Goal: Check status: Check status

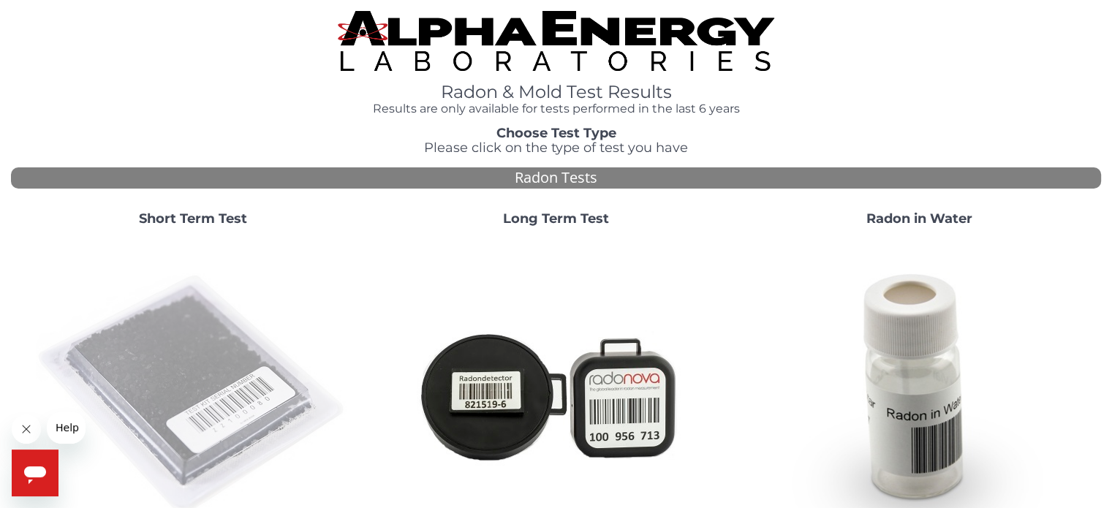
click at [175, 352] on img at bounding box center [193, 395] width 314 height 314
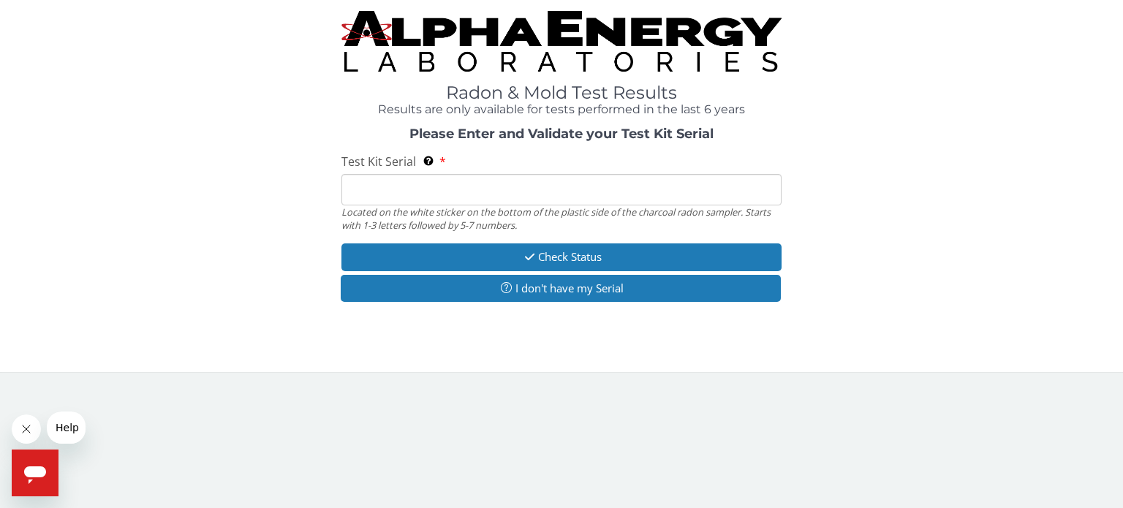
click at [407, 189] on input "Test Kit Serial Located on the white sticker on the bottom of the plastic side …" at bounding box center [561, 189] width 440 height 31
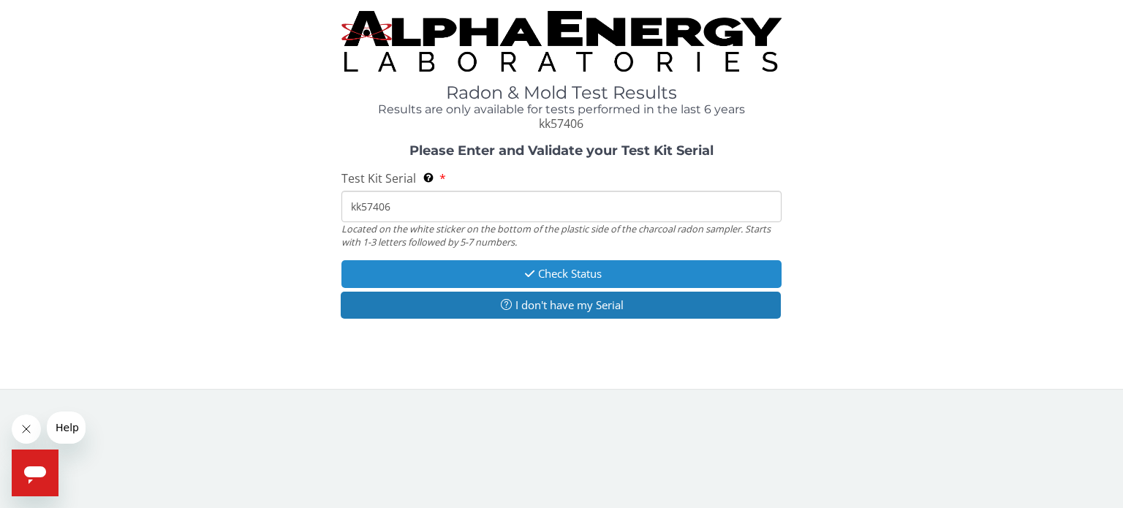
type input "kk57406"
click at [572, 268] on button "Check Status" at bounding box center [561, 273] width 440 height 27
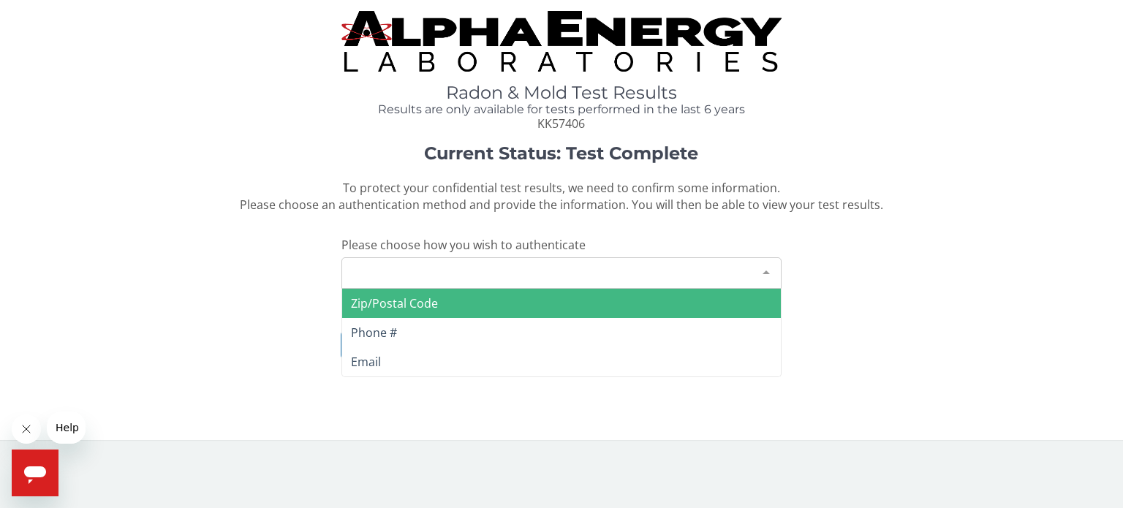
click at [523, 276] on div "Please make a selection" at bounding box center [561, 272] width 440 height 31
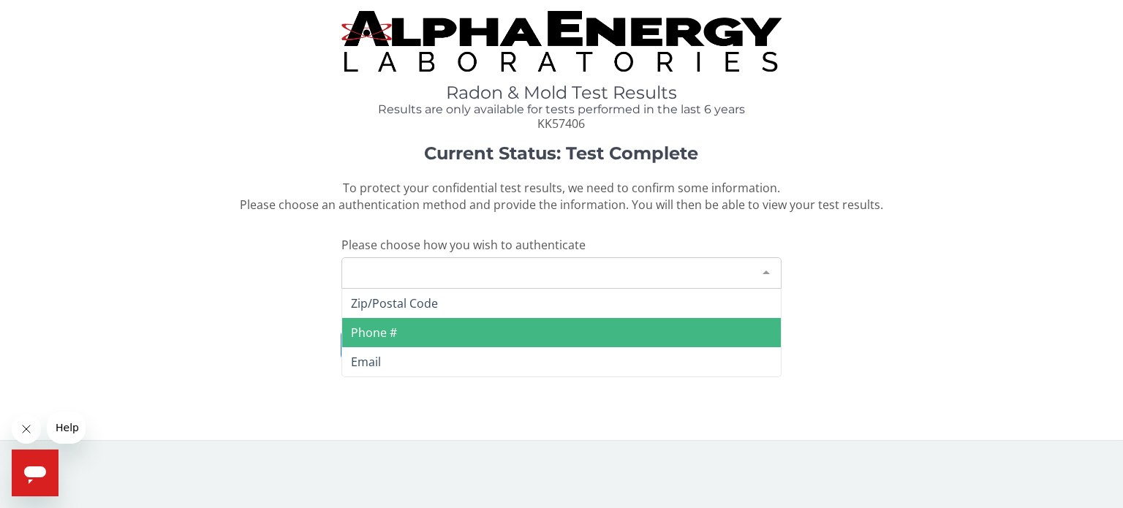
click at [390, 331] on span "Phone #" at bounding box center [374, 333] width 46 height 16
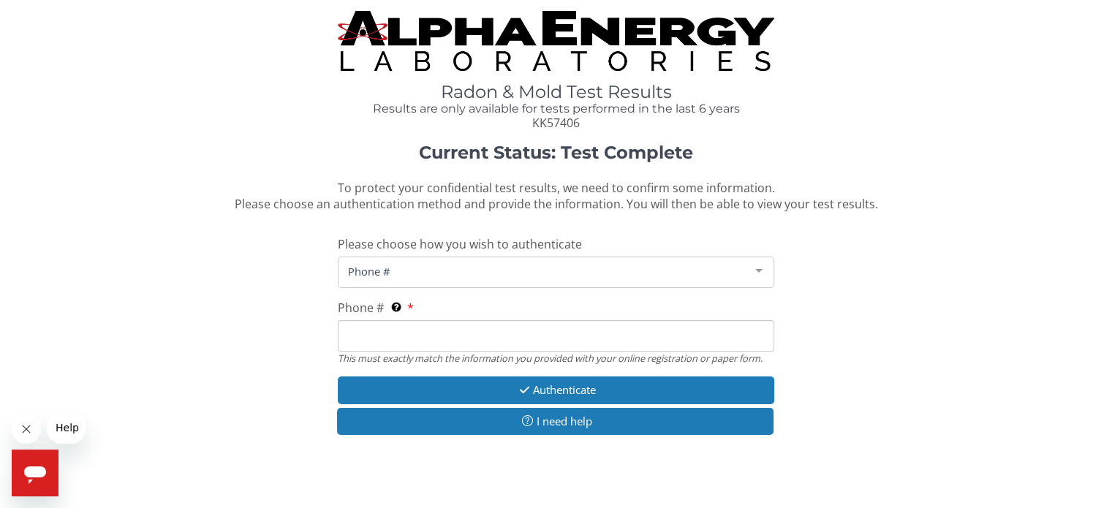
click at [426, 325] on input "Phone # This must exactly match the information you provided with your online r…" at bounding box center [556, 335] width 436 height 31
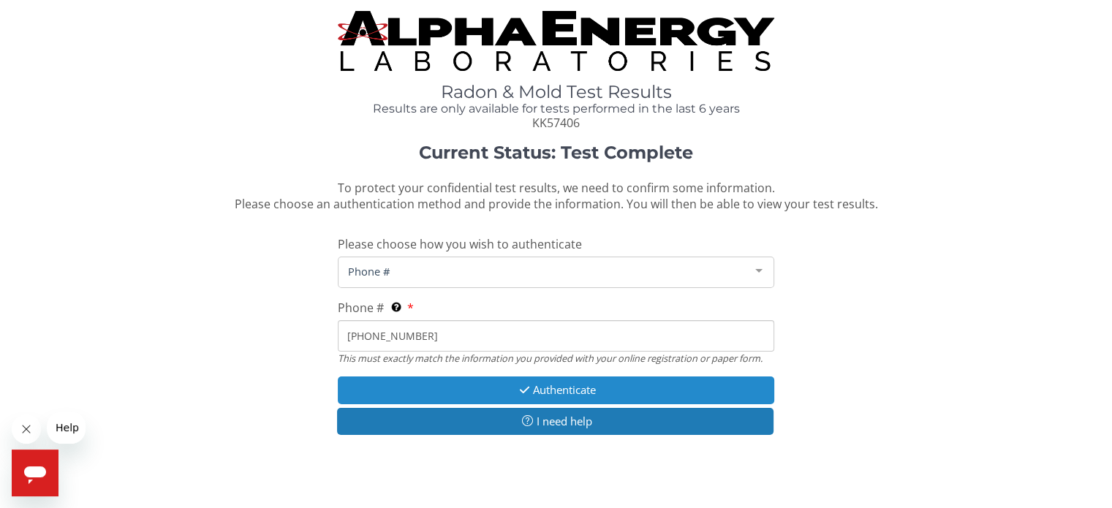
type input "[PHONE_NUMBER]"
click at [541, 385] on button "Authenticate" at bounding box center [556, 390] width 436 height 27
